Goal: Task Accomplishment & Management: Use online tool/utility

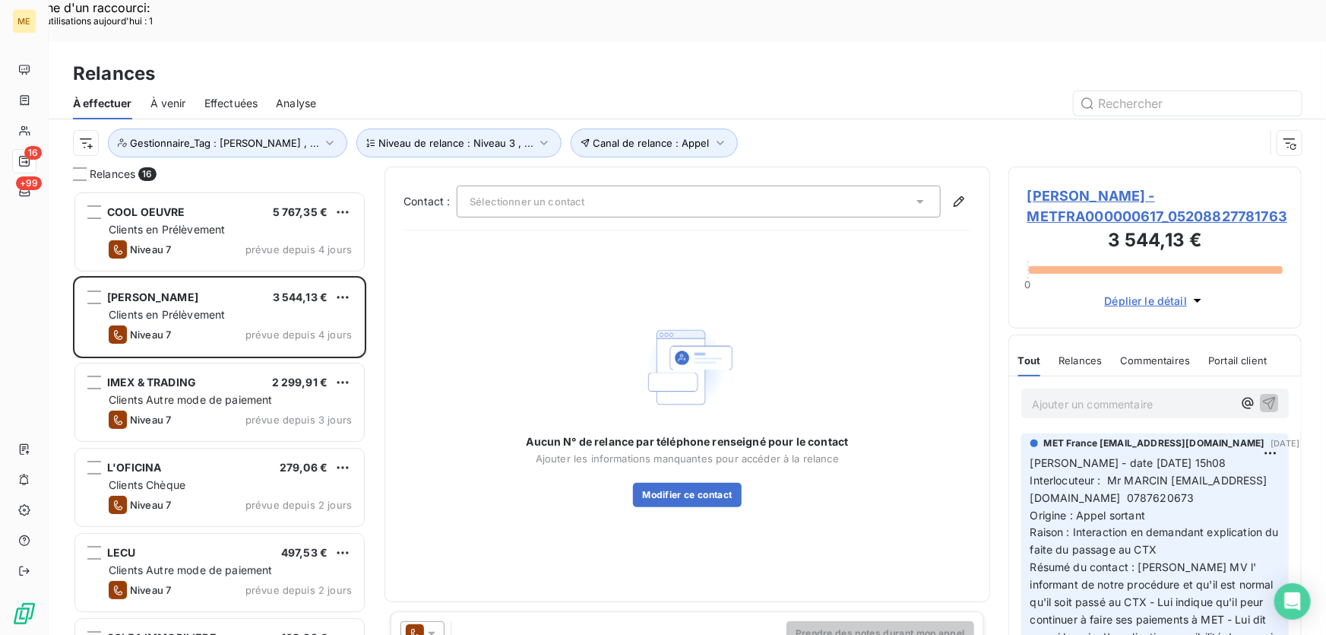
scroll to position [476, 283]
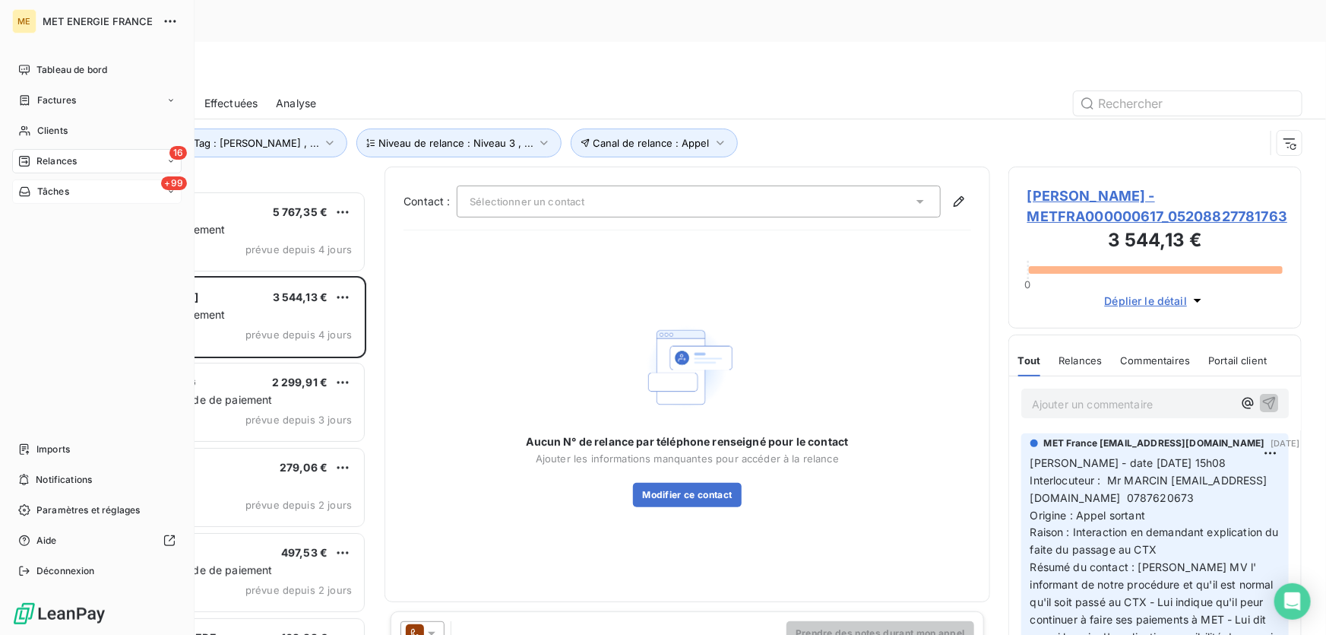
click at [37, 196] on span "Tâches" at bounding box center [53, 192] width 32 height 14
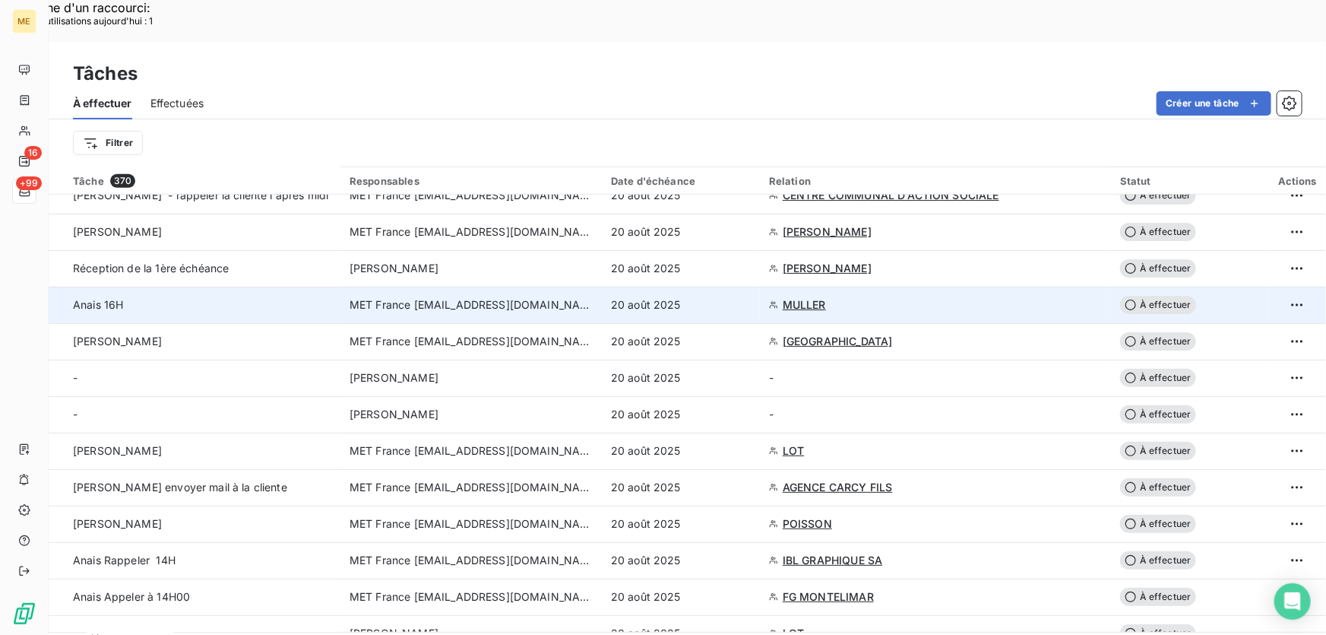
scroll to position [483, 0]
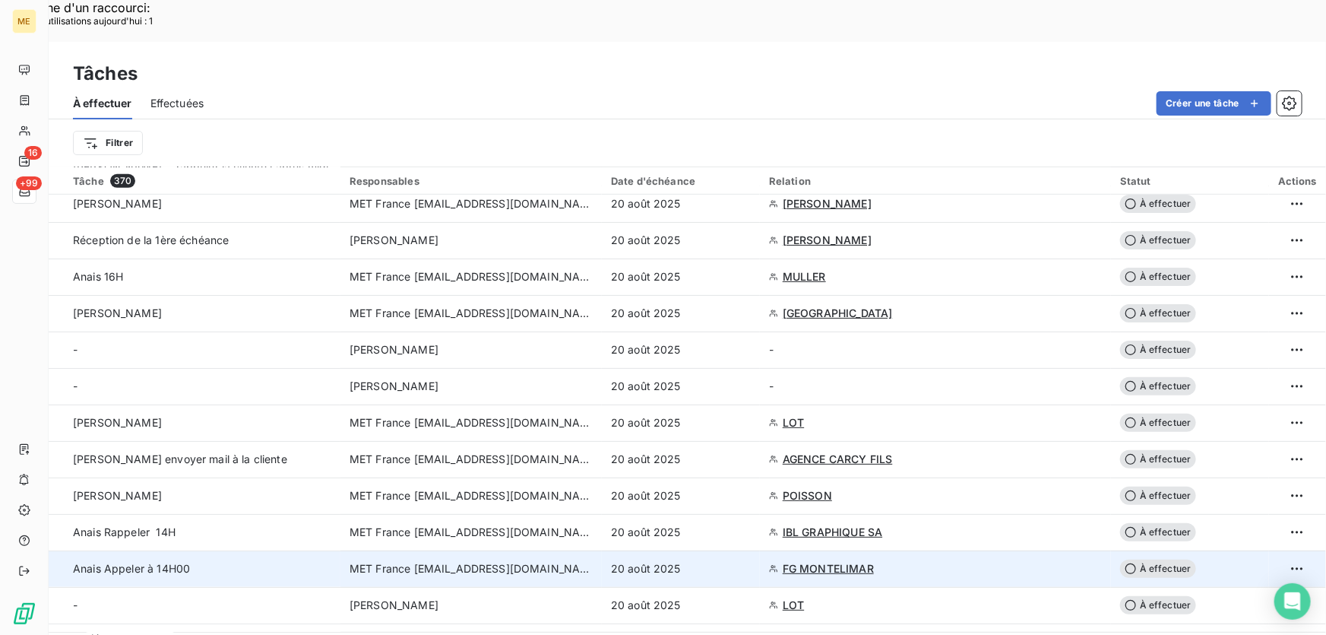
click at [704, 561] on div "20 août 2025" at bounding box center [681, 568] width 140 height 15
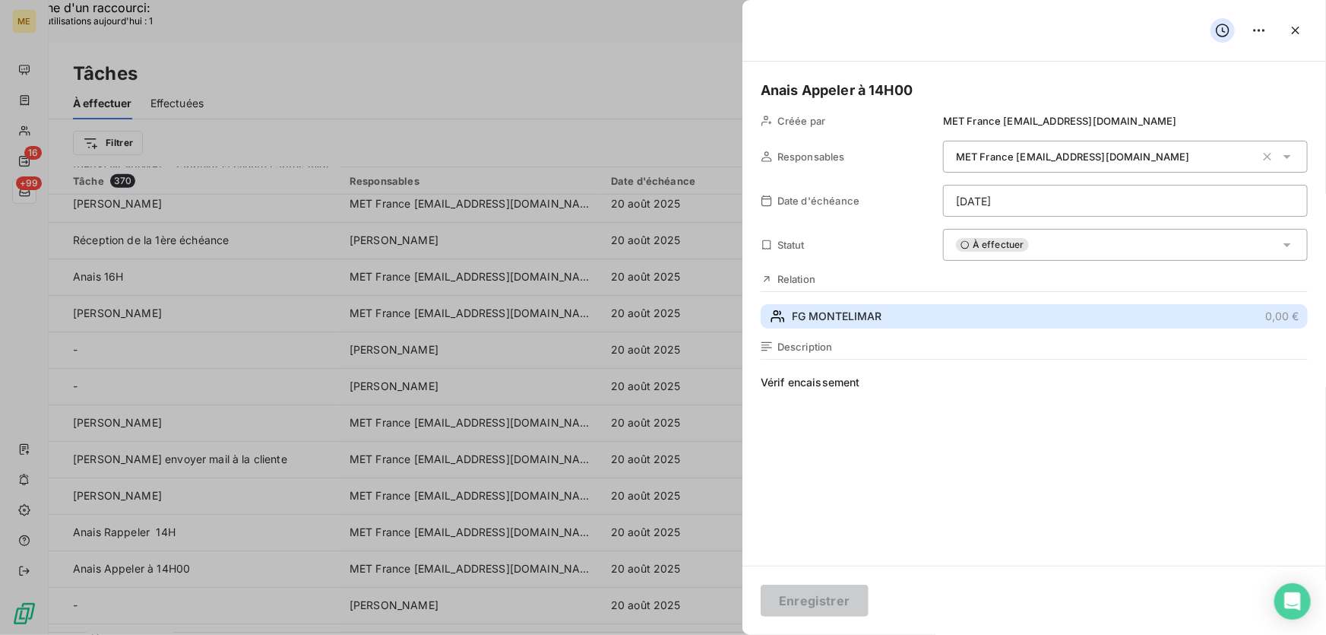
click at [858, 306] on button "FG MONTELIMAR 0,00 €" at bounding box center [1034, 316] width 547 height 24
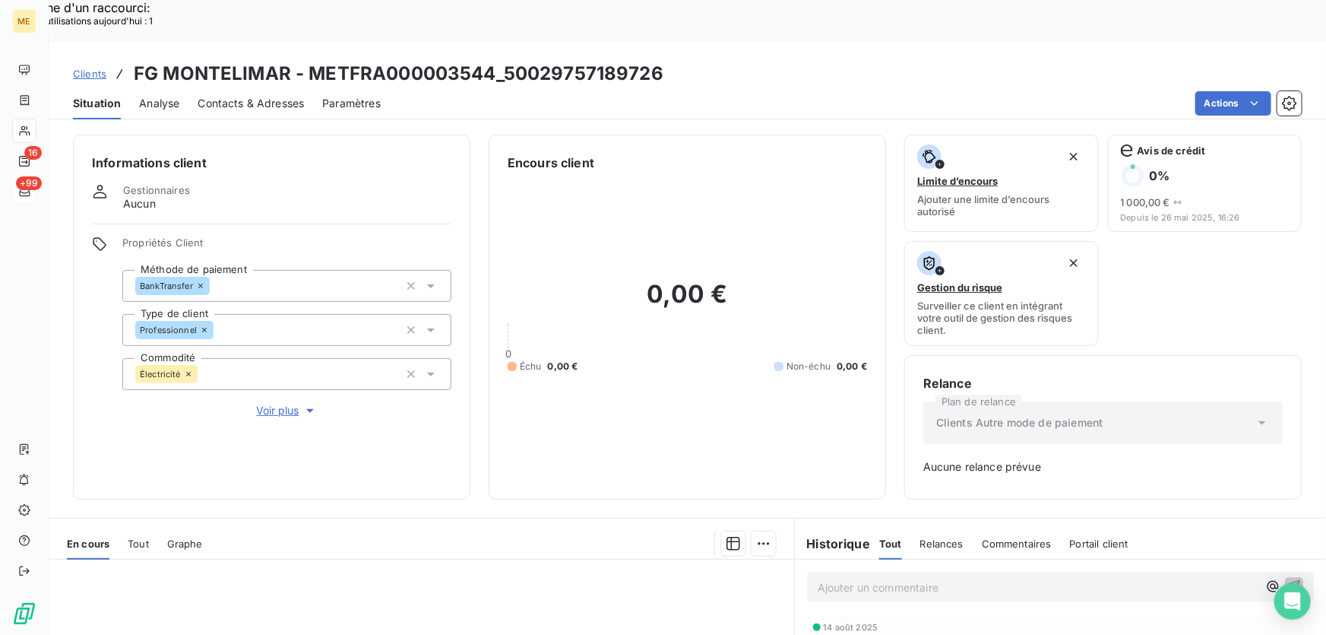
scroll to position [220, 0]
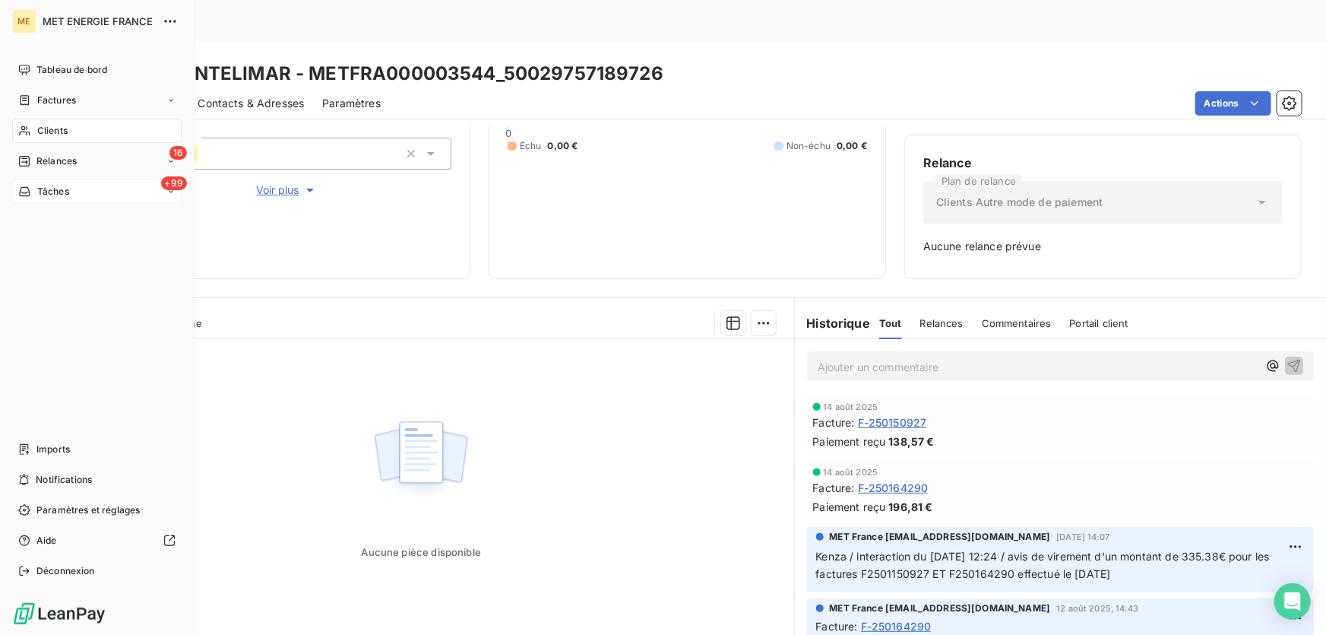
click at [34, 190] on div "Tâches" at bounding box center [43, 192] width 51 height 14
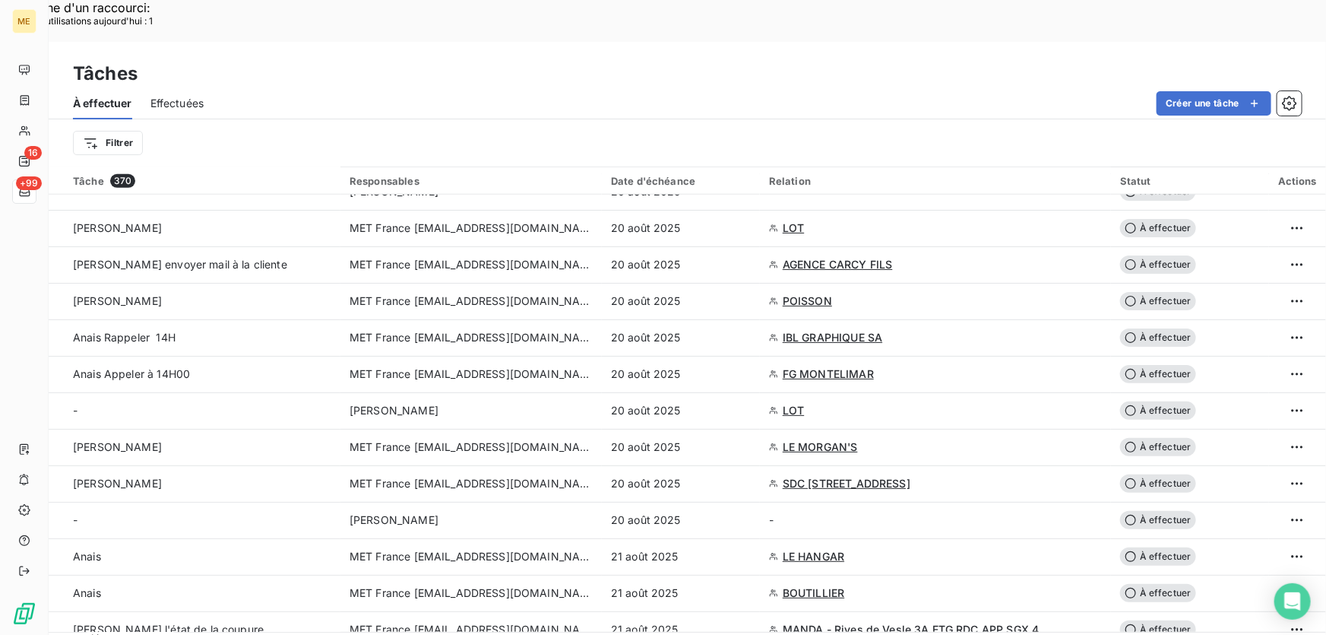
scroll to position [691, 0]
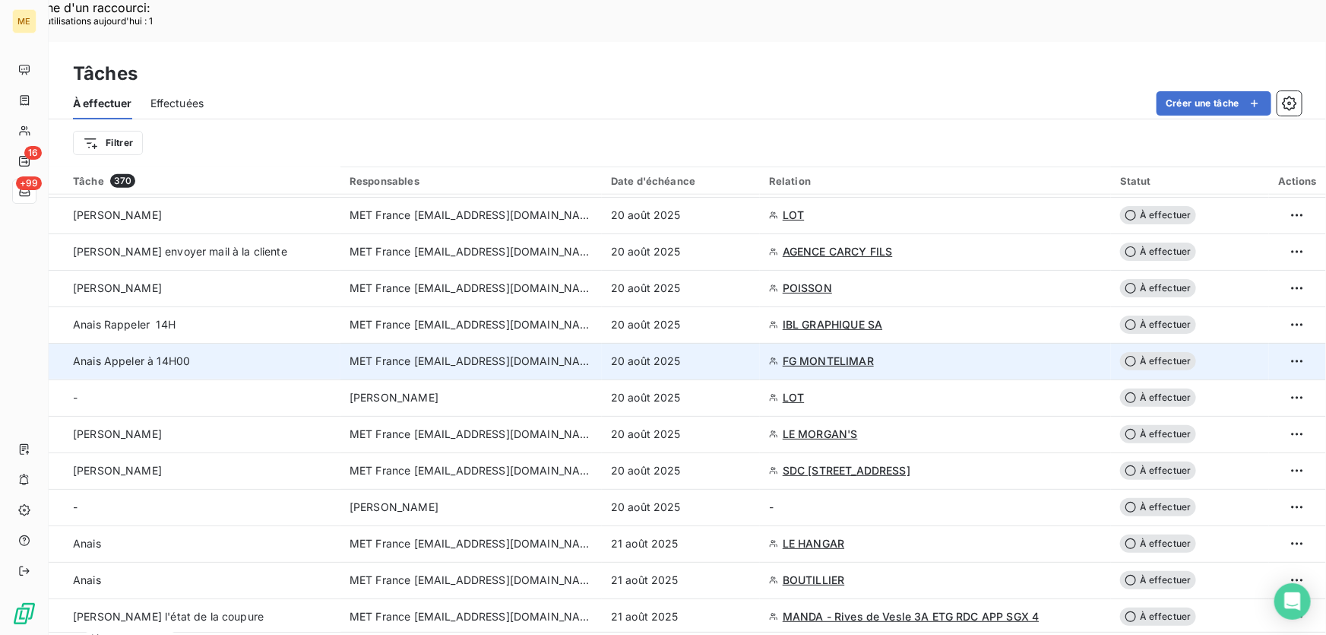
click at [717, 353] on div "20 août 2025" at bounding box center [681, 360] width 140 height 15
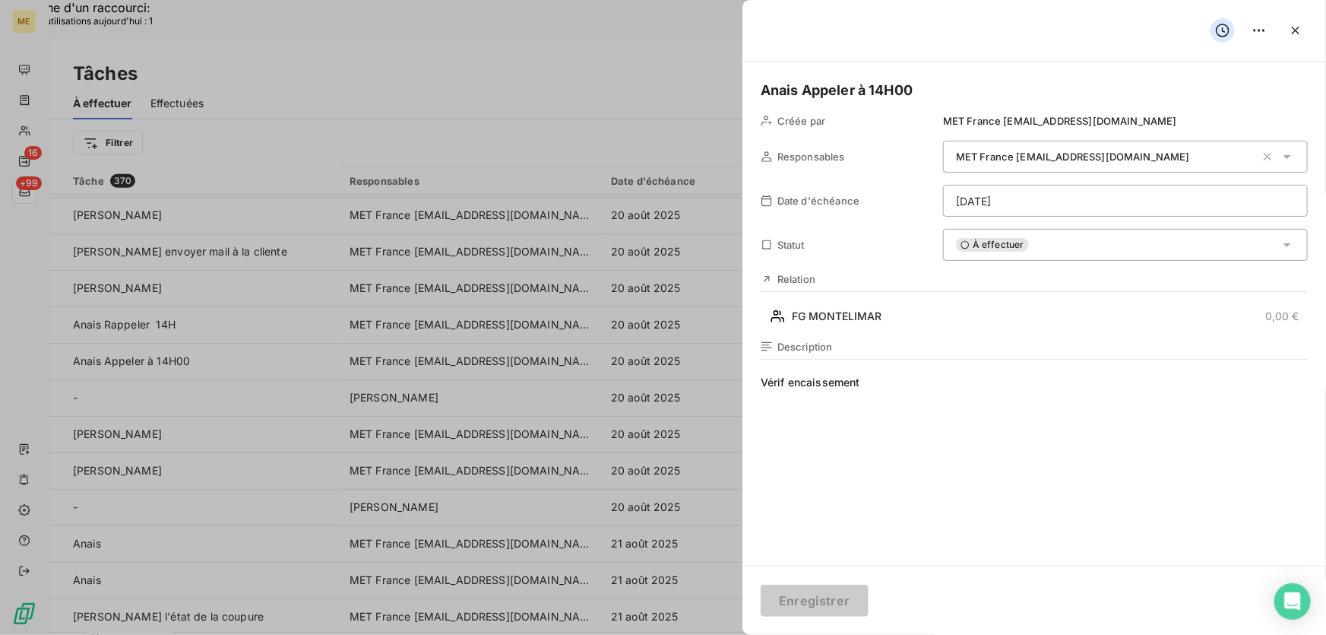
drag, startPoint x: 1037, startPoint y: 243, endPoint x: 1053, endPoint y: 257, distance: 21.0
click at [1037, 243] on div "À effectuer" at bounding box center [1125, 245] width 365 height 32
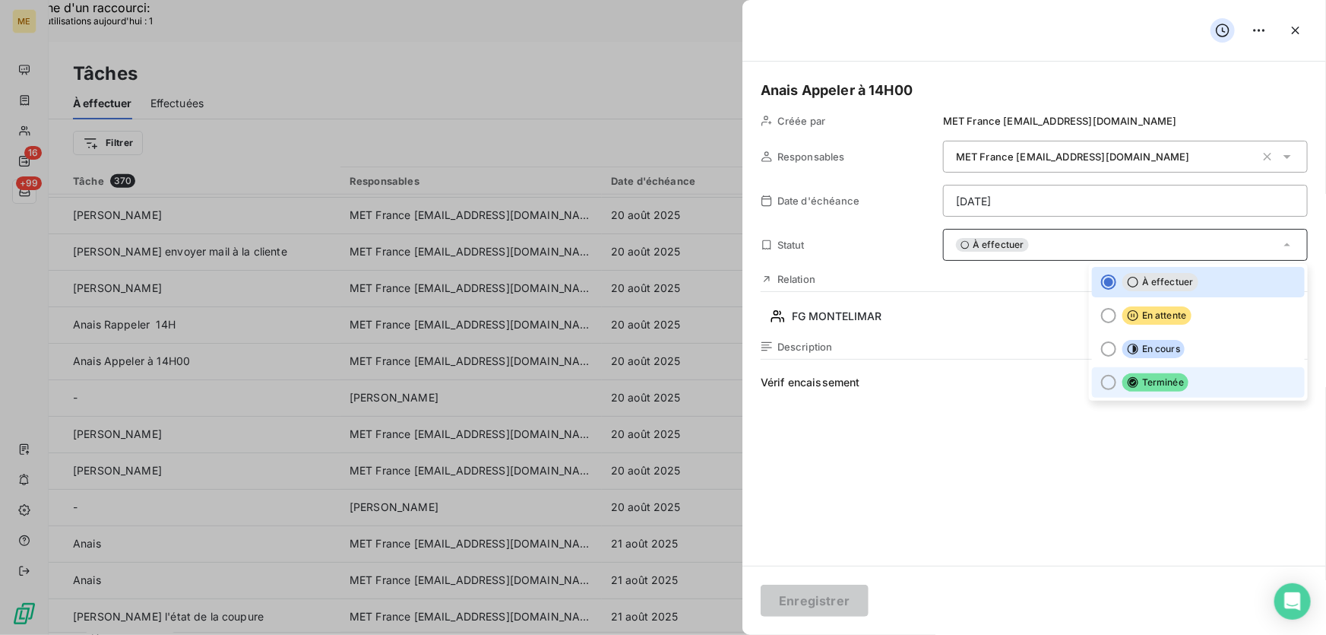
drag, startPoint x: 1164, startPoint y: 386, endPoint x: 1148, endPoint y: 403, distance: 23.1
click at [1164, 387] on span "Terminée" at bounding box center [1155, 382] width 66 height 18
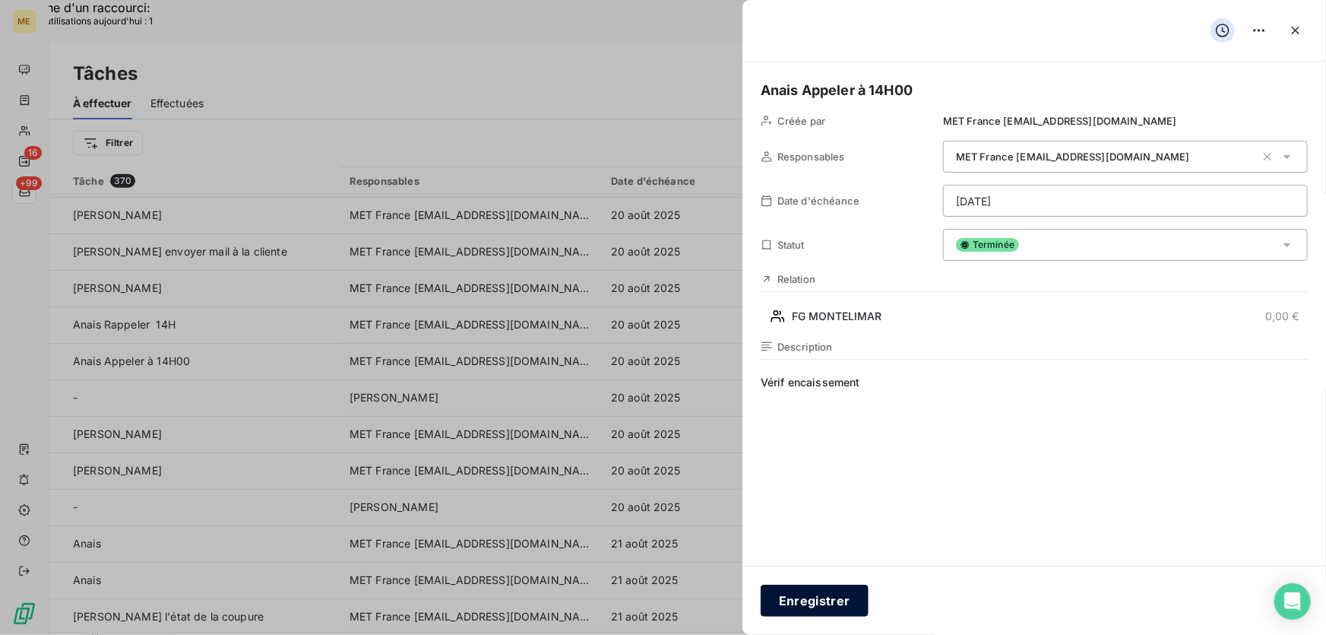
click at [812, 595] on button "Enregistrer" at bounding box center [815, 600] width 108 height 32
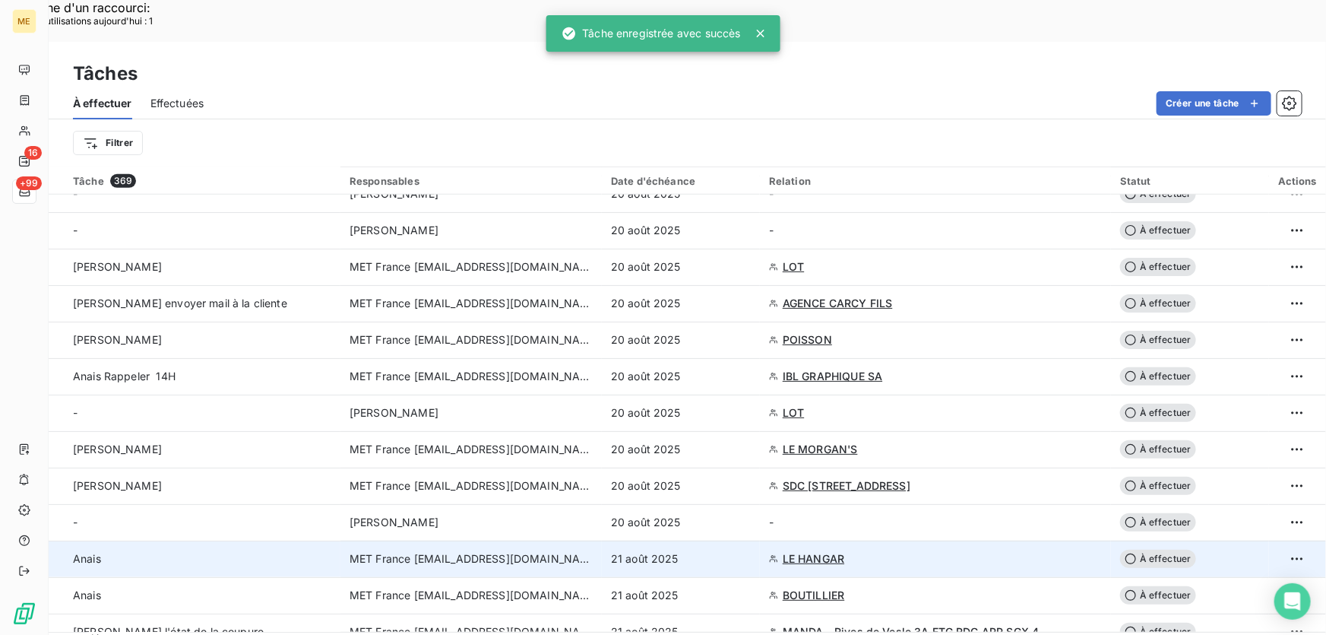
scroll to position [622, 0]
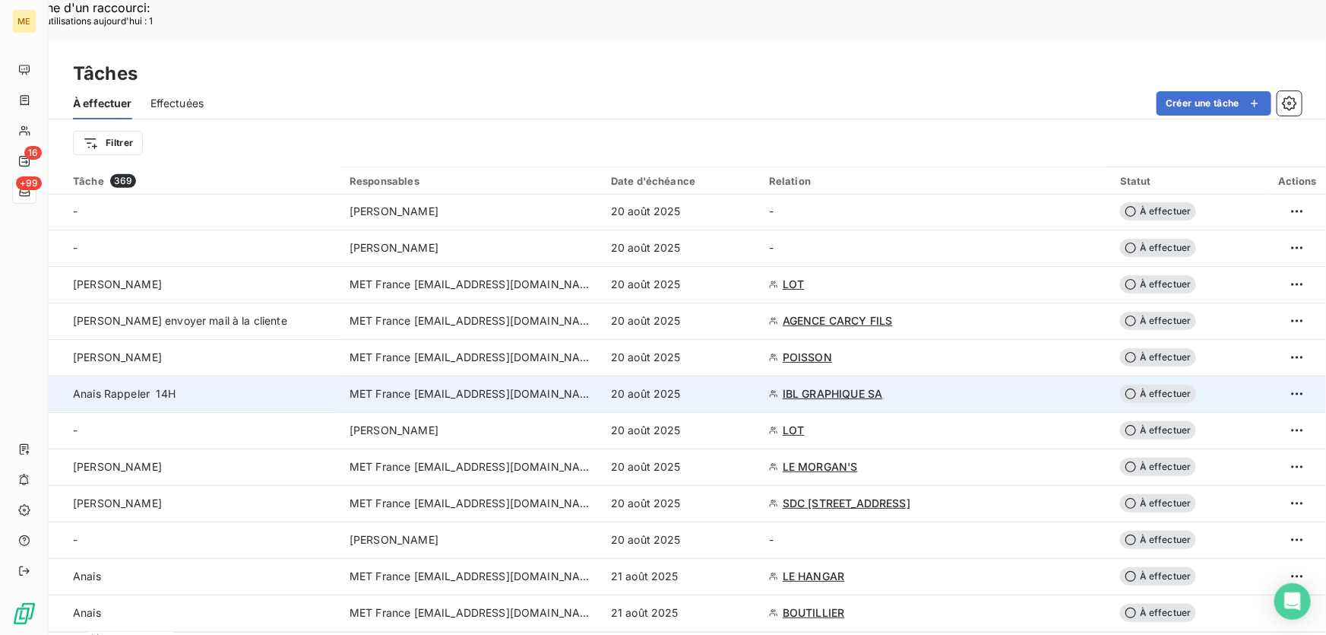
click at [704, 386] on div "20 août 2025" at bounding box center [681, 393] width 140 height 15
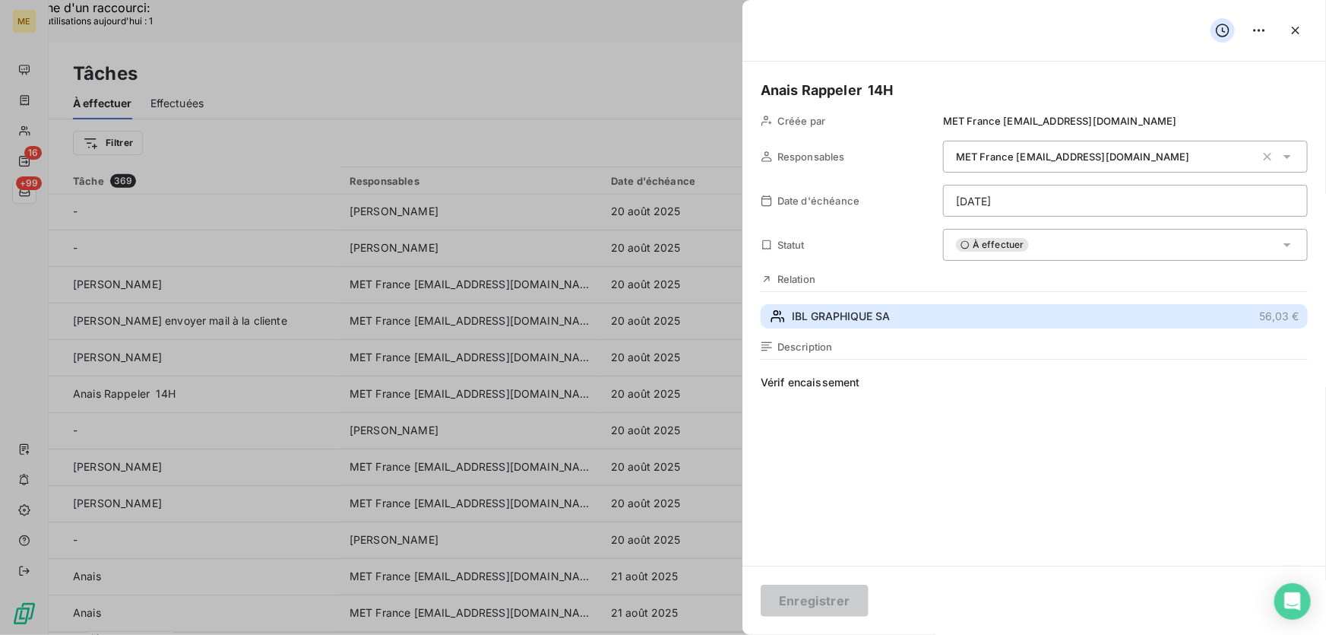
click at [959, 304] on button "IBL GRAPHIQUE SA 56,03 €" at bounding box center [1034, 316] width 547 height 24
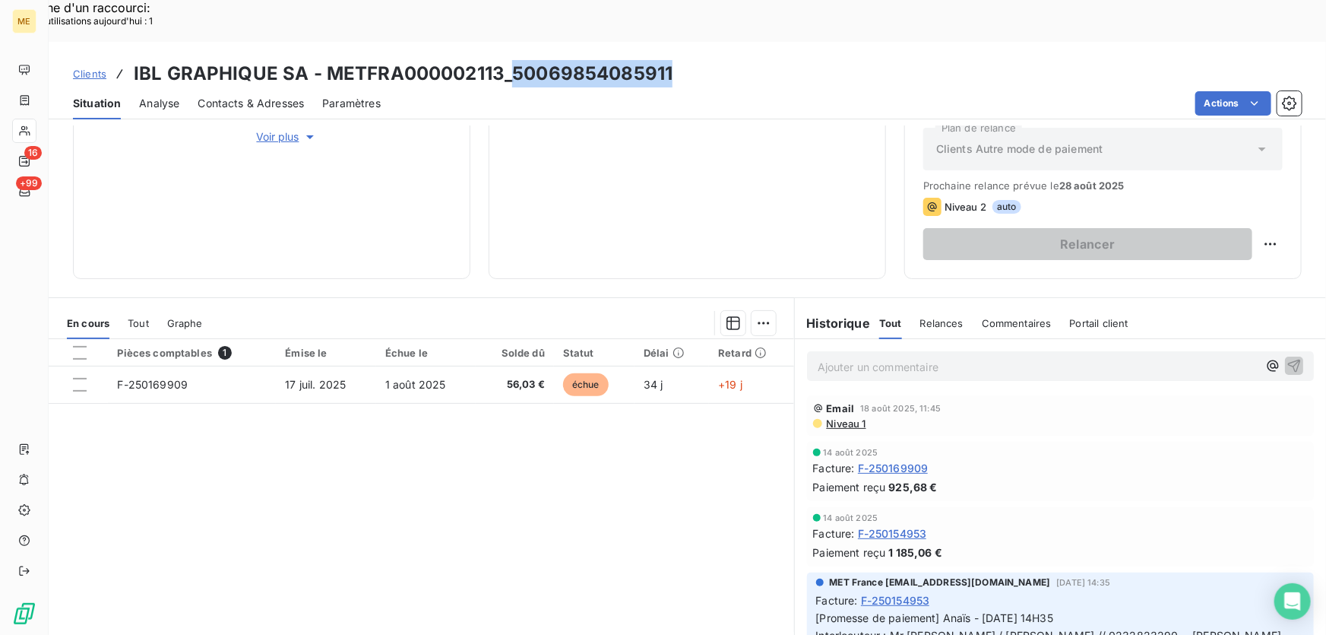
drag, startPoint x: 665, startPoint y: 31, endPoint x: 508, endPoint y: 43, distance: 157.8
click at [508, 60] on div "Clients IBL GRAPHIQUE SA - METFRA000002113_50069854085911" at bounding box center [688, 73] width 1278 height 27
copy h3 "[CREDIT_CARD_NUMBER]"
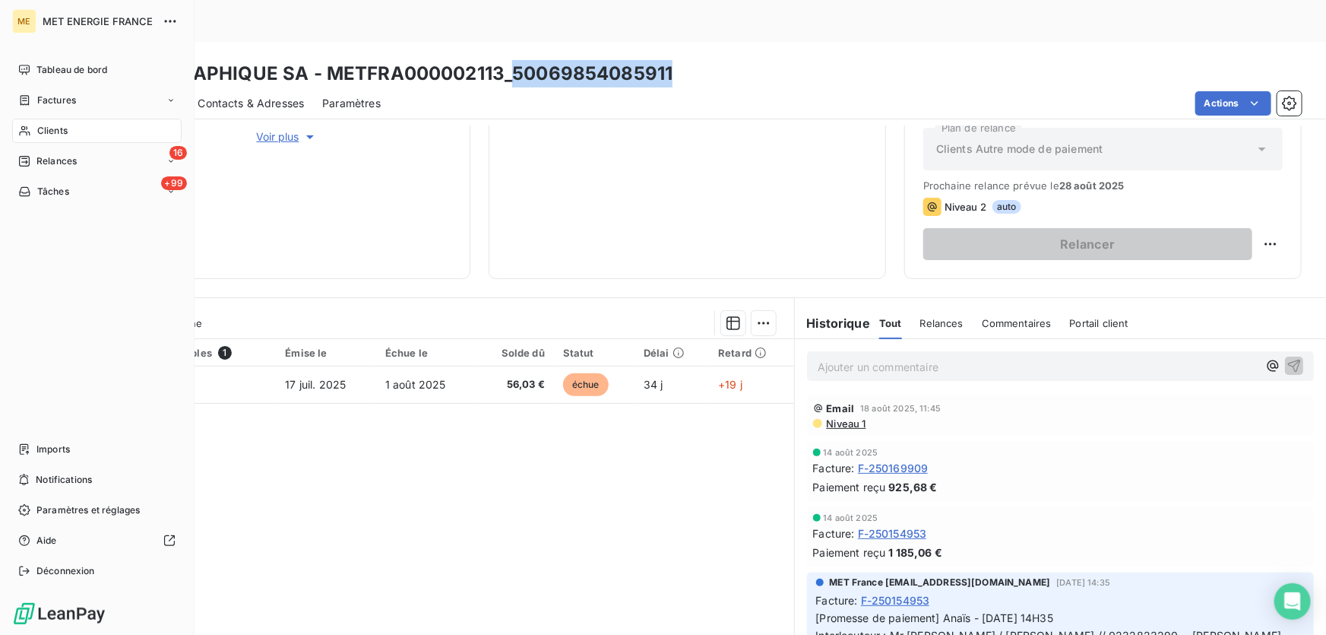
drag, startPoint x: 57, startPoint y: 192, endPoint x: 146, endPoint y: 218, distance: 92.6
click at [57, 192] on span "Tâches" at bounding box center [53, 192] width 32 height 14
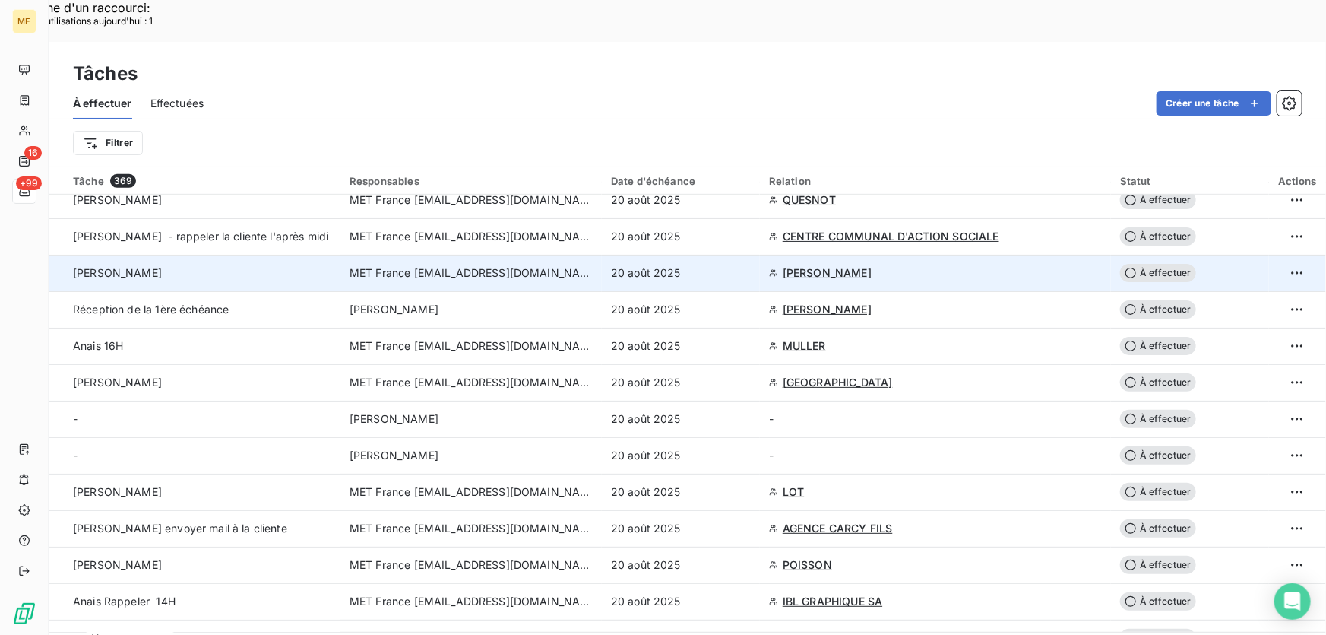
scroll to position [553, 0]
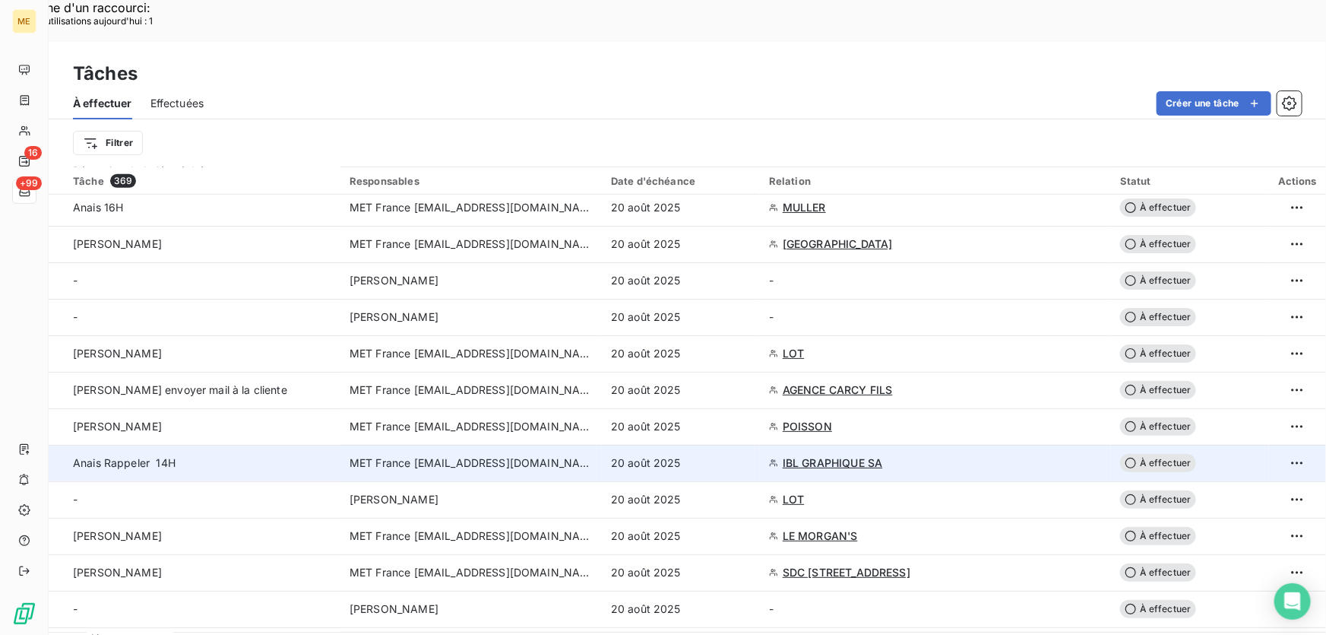
click at [721, 455] on div "20 août 2025" at bounding box center [681, 462] width 140 height 15
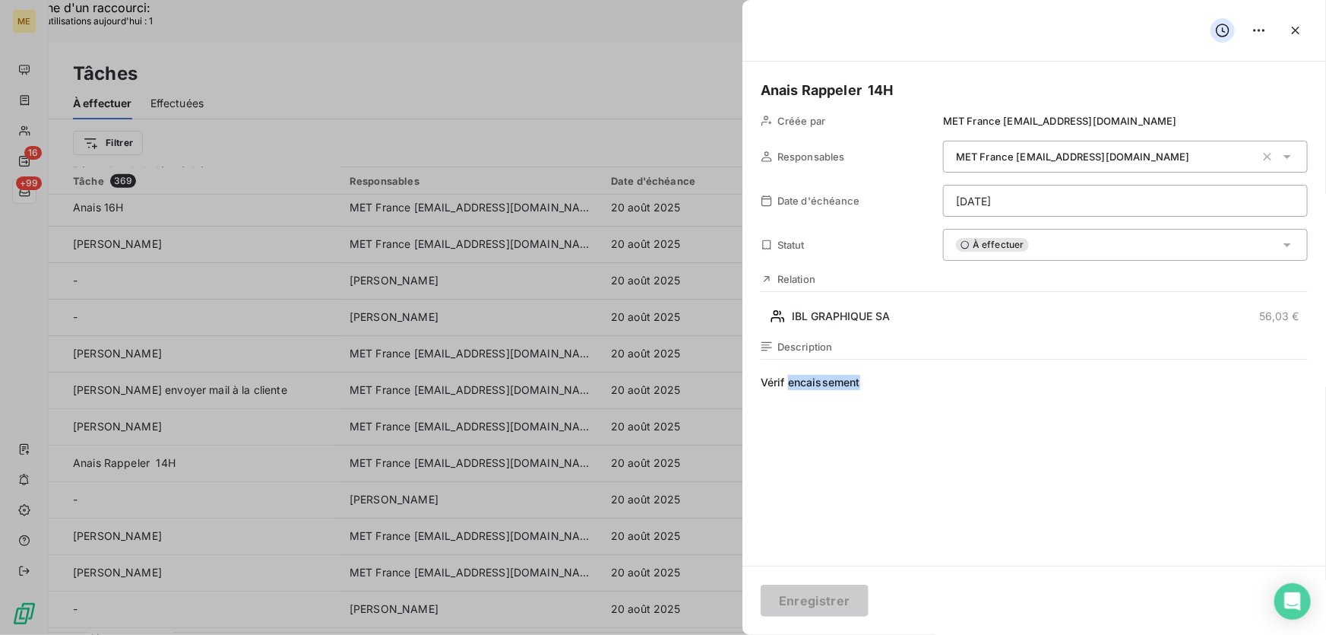
drag, startPoint x: 912, startPoint y: 384, endPoint x: 790, endPoint y: 384, distance: 122.4
click at [790, 384] on span "Vérif encaissement" at bounding box center [1034, 521] width 547 height 292
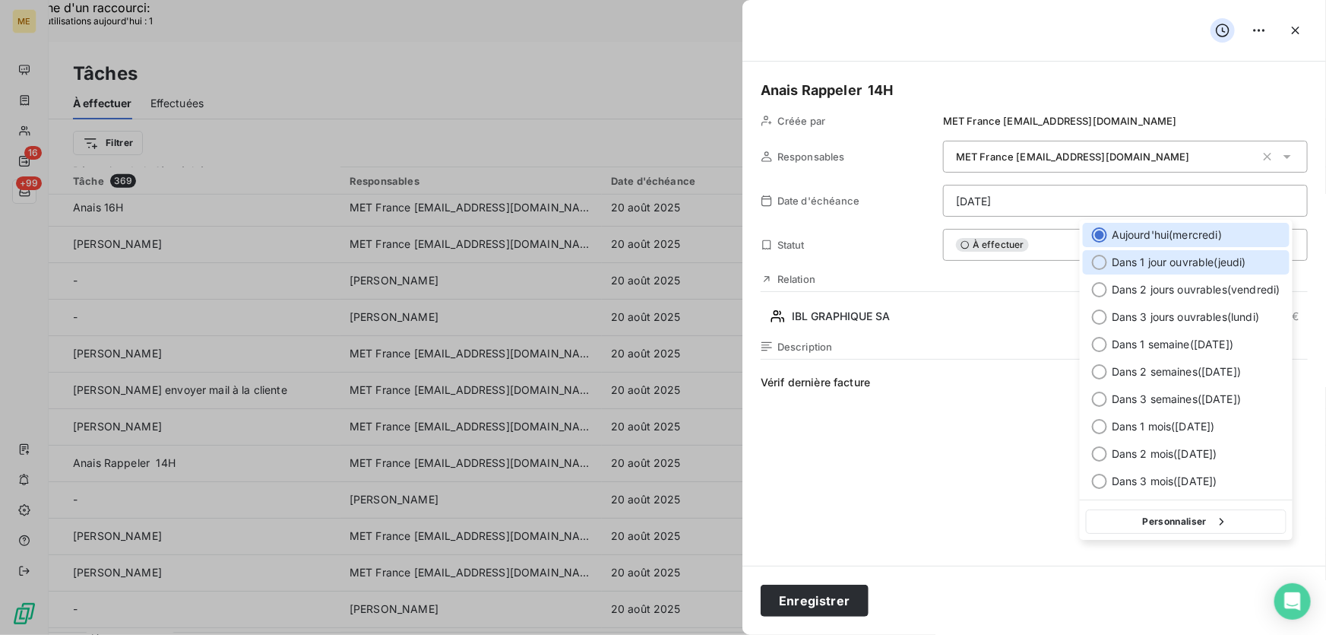
click at [1155, 258] on span "Dans 1 jour ouvrable ( [DATE] )" at bounding box center [1179, 262] width 135 height 15
type input "[DATE]"
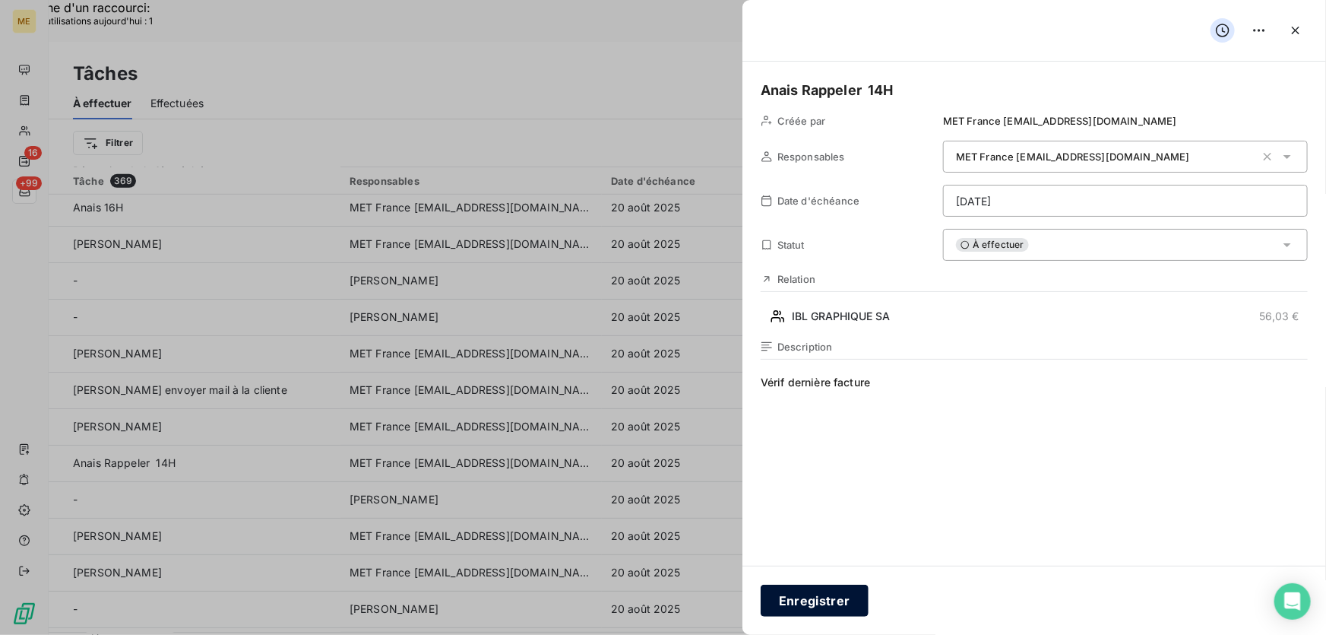
click at [822, 603] on button "Enregistrer" at bounding box center [815, 600] width 108 height 32
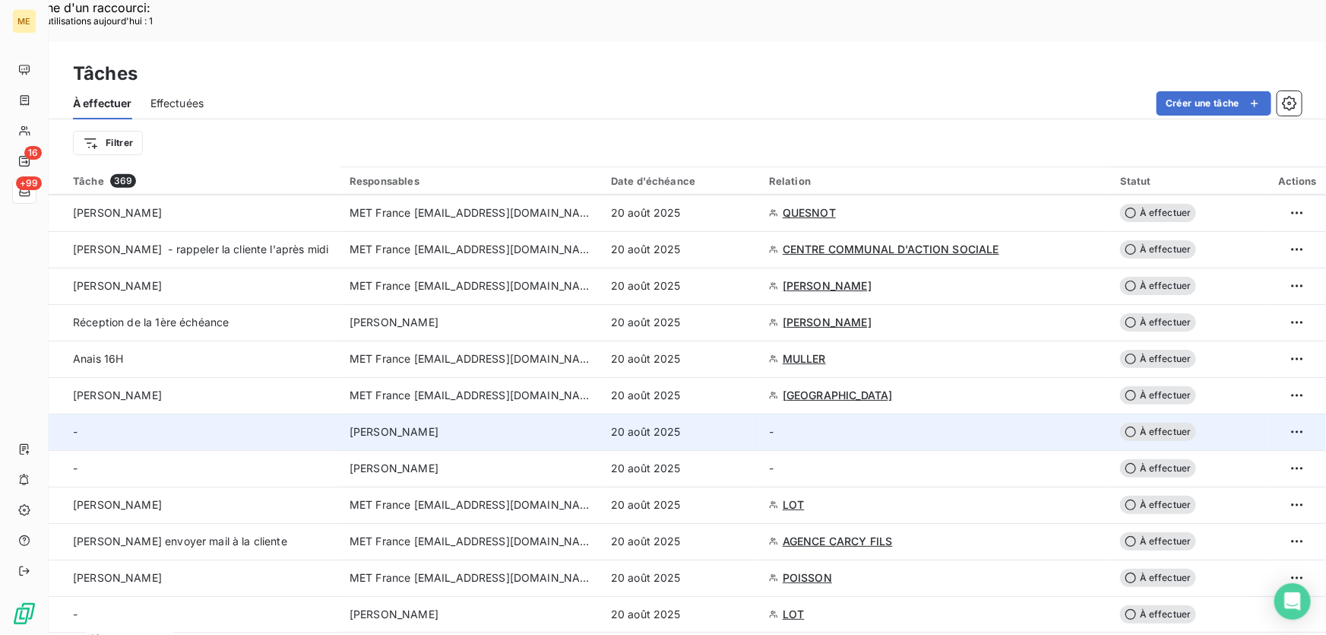
scroll to position [414, 0]
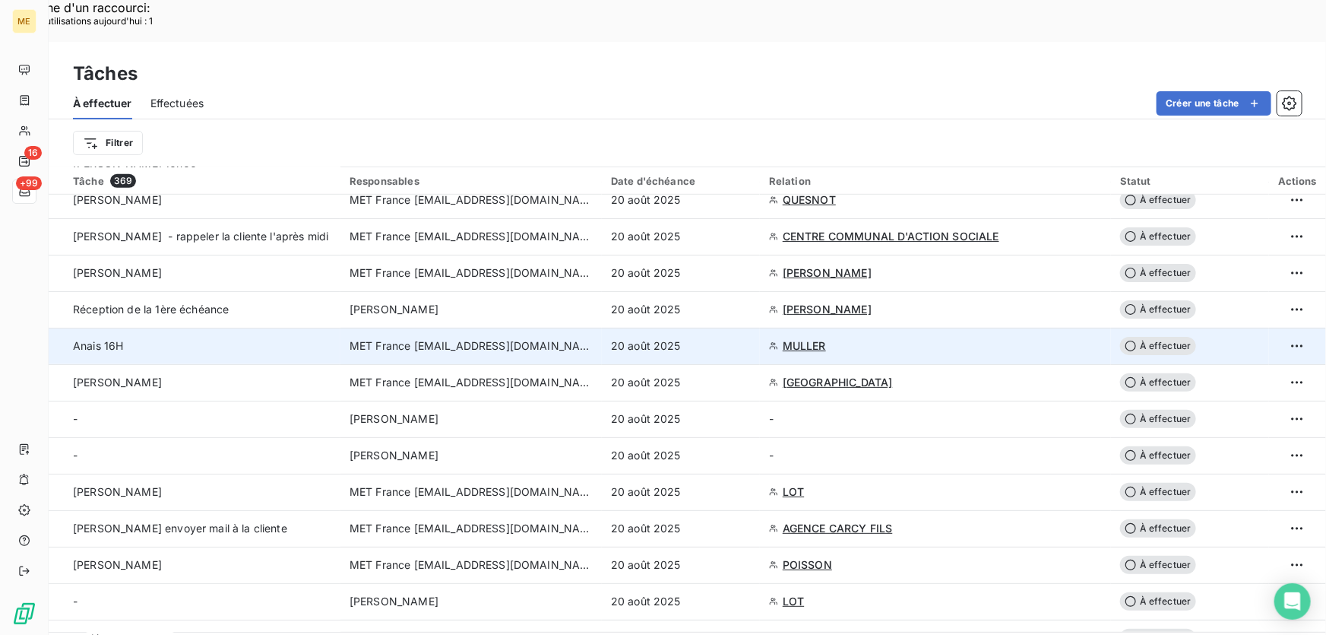
click at [705, 338] on div "20 août 2025" at bounding box center [681, 345] width 140 height 15
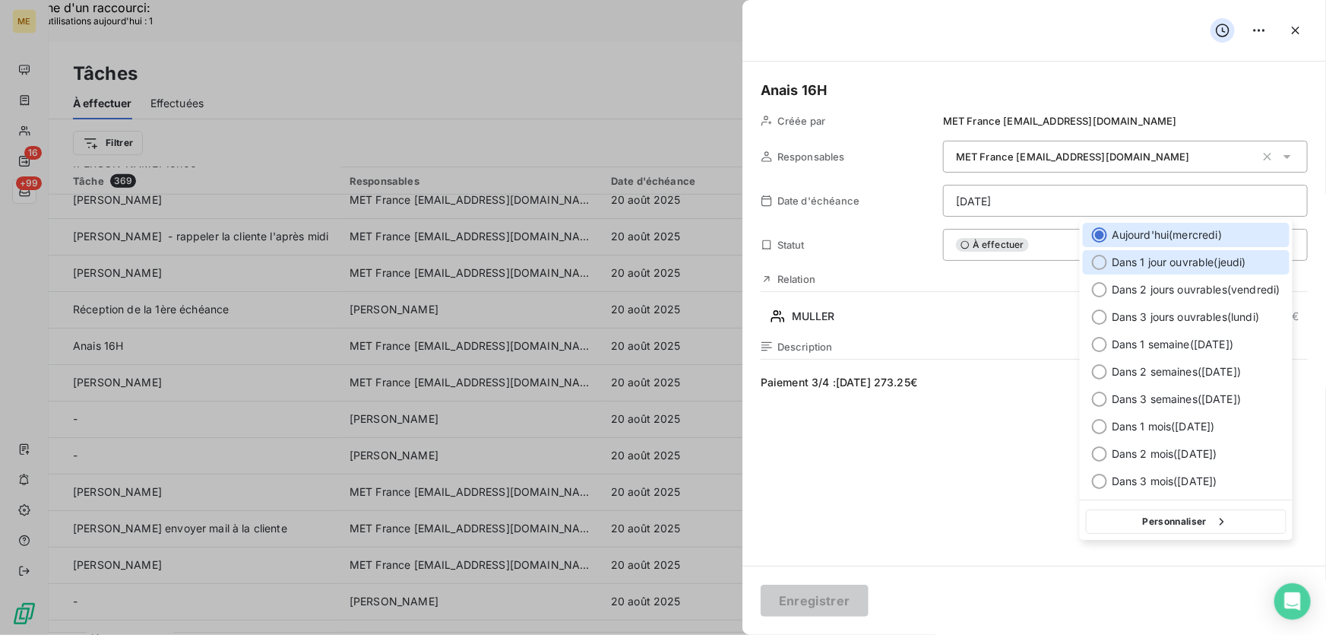
click at [1170, 260] on span "Dans 1 jour ouvrable ( [DATE] )" at bounding box center [1179, 262] width 135 height 15
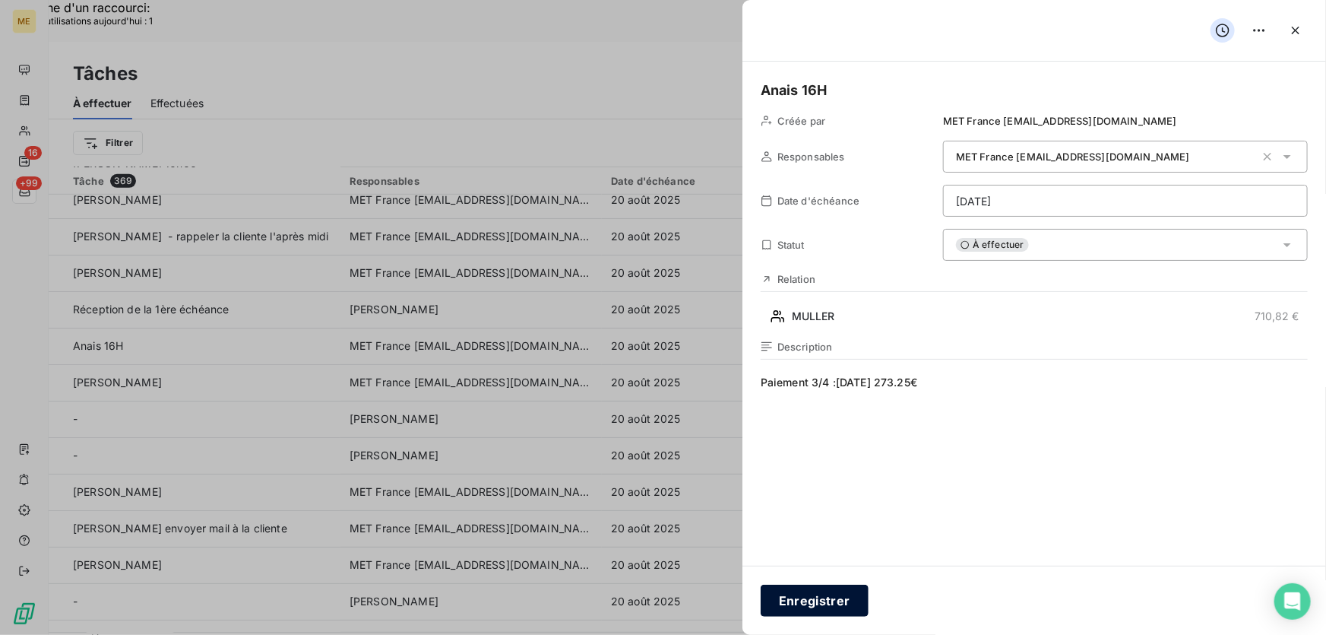
click at [851, 603] on button "Enregistrer" at bounding box center [815, 600] width 108 height 32
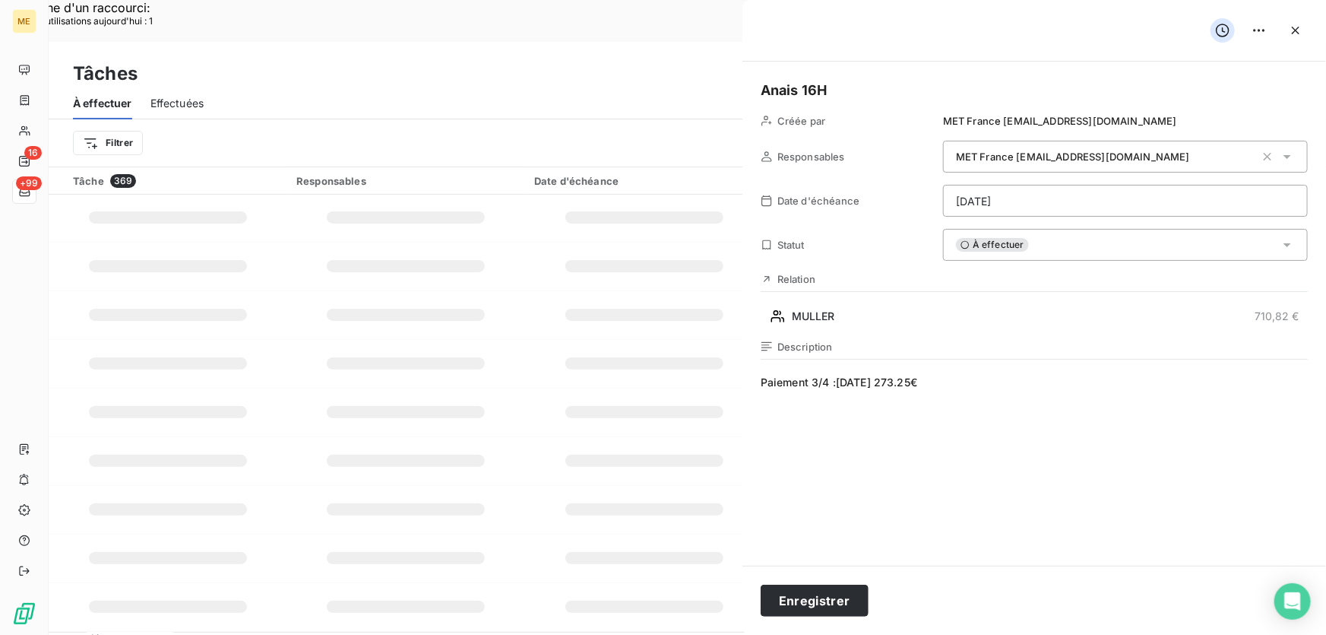
type input "[DATE]"
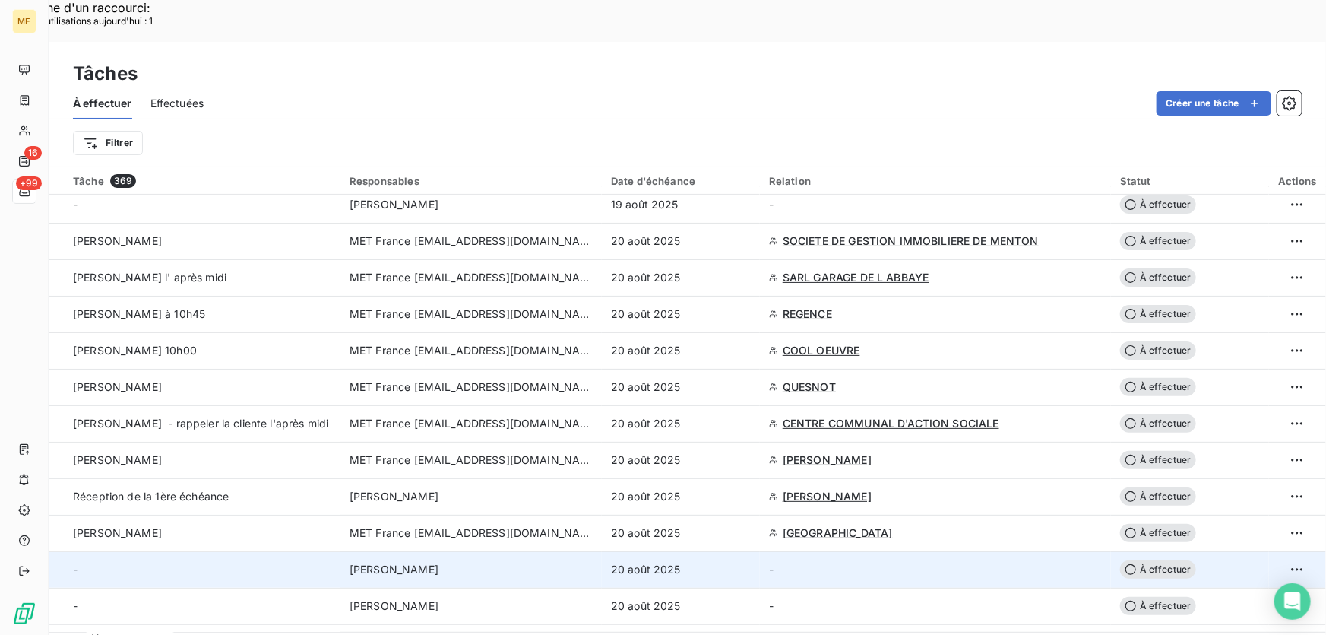
scroll to position [68, 0]
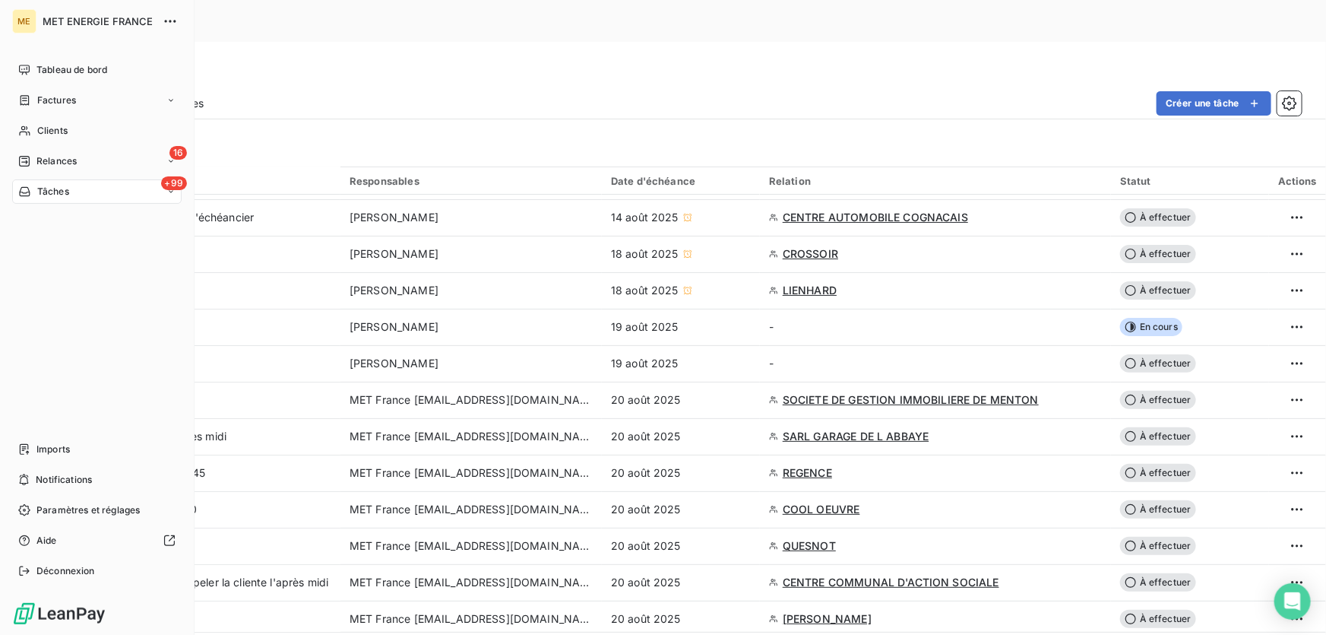
click at [63, 194] on span "Tâches" at bounding box center [53, 192] width 32 height 14
